Goal: Task Accomplishment & Management: Complete application form

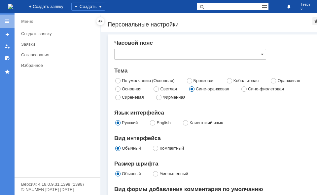
type input "[GEOGRAPHIC_DATA]"
click at [105, 6] on div "Создать" at bounding box center [88, 7] width 34 height 8
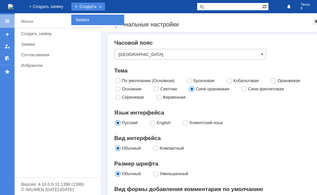
click at [124, 16] on div "Заявка" at bounding box center [97, 20] width 53 height 11
click at [145, 16] on div "Назад | Персональные настройки Персональные настройки" at bounding box center [219, 22] width 237 height 19
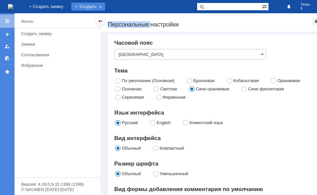
click at [105, 6] on div "Создать" at bounding box center [88, 7] width 34 height 8
click at [105, 7] on div "Создать" at bounding box center [88, 7] width 34 height 8
click at [123, 17] on link "Заявка" at bounding box center [98, 20] width 50 height 8
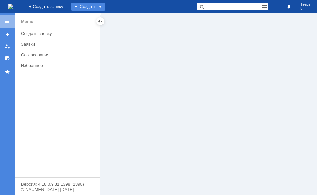
click at [105, 6] on div "Создать" at bounding box center [88, 7] width 34 height 8
click at [123, 19] on link "Заявка" at bounding box center [98, 20] width 50 height 8
click at [105, 7] on div "Создать" at bounding box center [88, 7] width 34 height 8
click at [123, 21] on link "Заявка" at bounding box center [98, 20] width 50 height 8
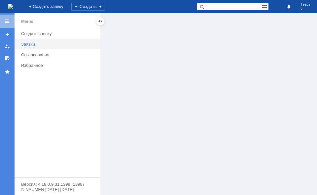
click at [42, 43] on div "Заявки" at bounding box center [58, 44] width 75 height 5
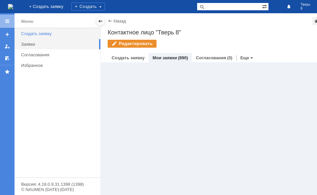
click at [48, 33] on div "Создать заявку" at bounding box center [58, 33] width 75 height 5
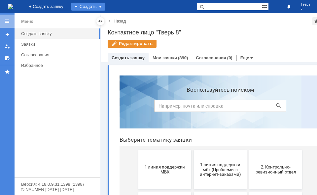
click at [105, 7] on div "Создать" at bounding box center [88, 7] width 34 height 8
click at [123, 19] on link "Заявка" at bounding box center [98, 20] width 50 height 8
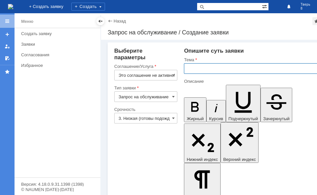
click at [196, 68] on input "text" at bounding box center [254, 68] width 141 height 11
type input "оч"
click at [170, 75] on input "Это соглашение не активно!" at bounding box center [145, 75] width 63 height 11
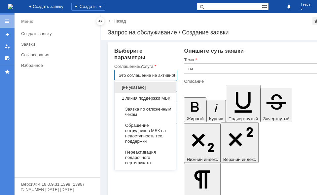
click at [150, 117] on span "Заявка по отложенным чекам" at bounding box center [145, 111] width 53 height 11
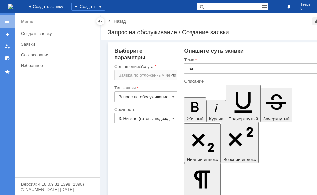
type input "Заявка по отложенным чекам"
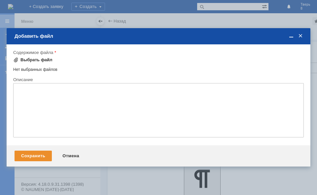
click at [47, 57] on div "Выбрать файл" at bounding box center [36, 59] width 32 height 5
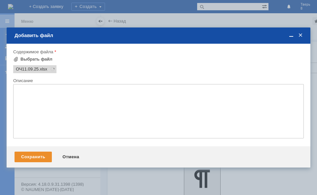
scroll to position [0, 0]
click at [34, 154] on div "Сохранить" at bounding box center [33, 156] width 37 height 11
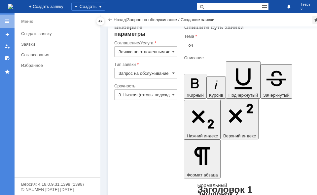
scroll to position [10, 0]
